Goal: Check status: Check status

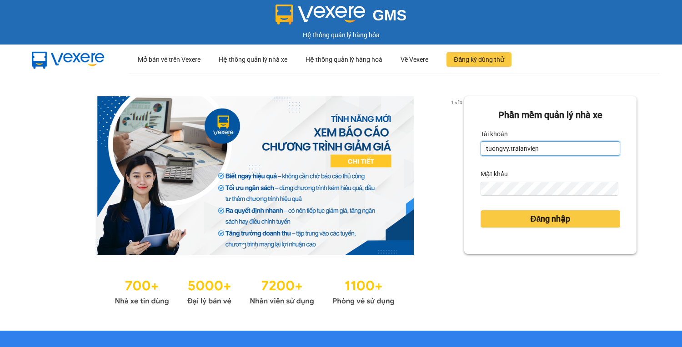
click at [513, 153] on input "tuongvy.tralanvien" at bounding box center [551, 148] width 140 height 15
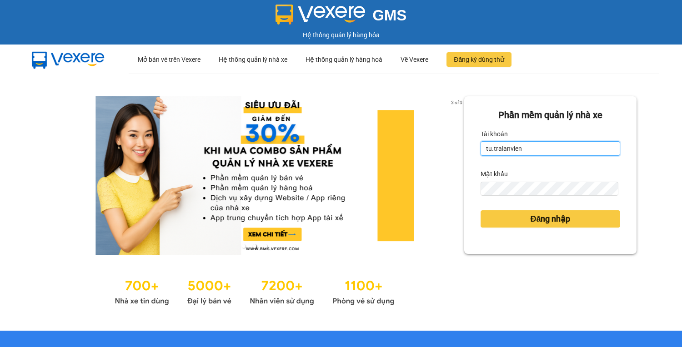
type input "tu.tralanvien"
click at [481, 210] on button "Đăng nhập" at bounding box center [551, 218] width 140 height 17
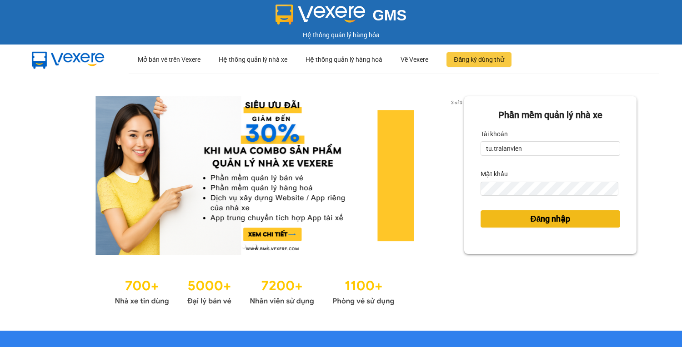
click at [486, 223] on button "Đăng nhập" at bounding box center [551, 218] width 140 height 17
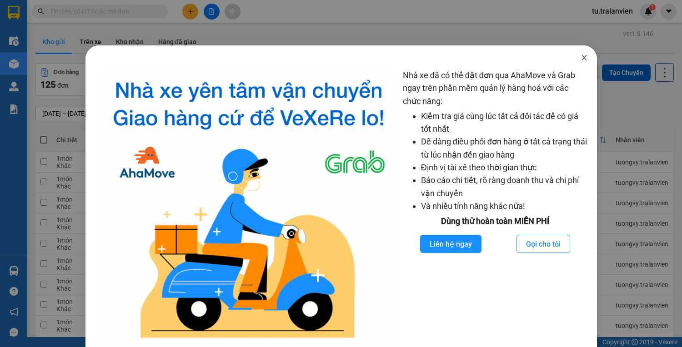
click at [574, 64] on span "Close" at bounding box center [583, 57] width 25 height 25
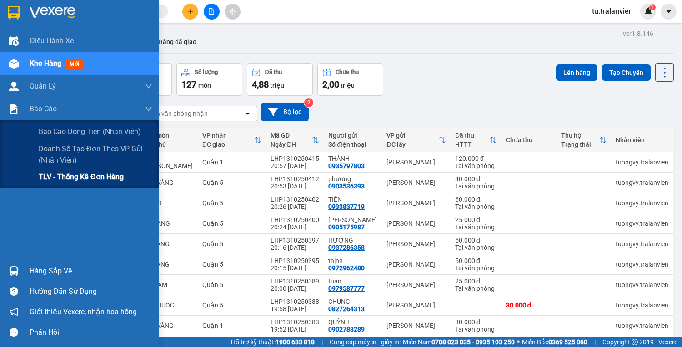
click at [43, 176] on span "TLV - Thống kê đơn hàng" at bounding box center [81, 176] width 85 height 11
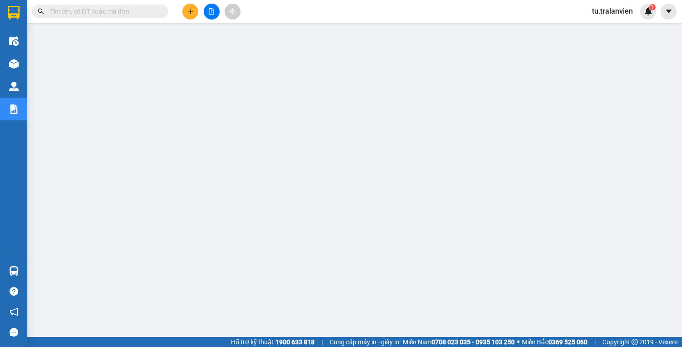
click at [106, 12] on input "text" at bounding box center [103, 11] width 107 height 10
paste input "Q51310250420"
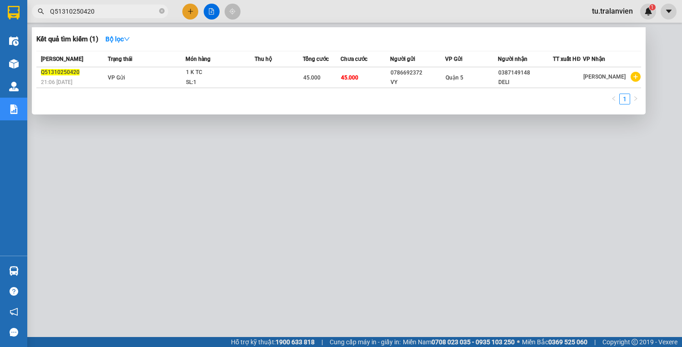
type input "Q51310250420"
